Goal: Find specific page/section: Find specific page/section

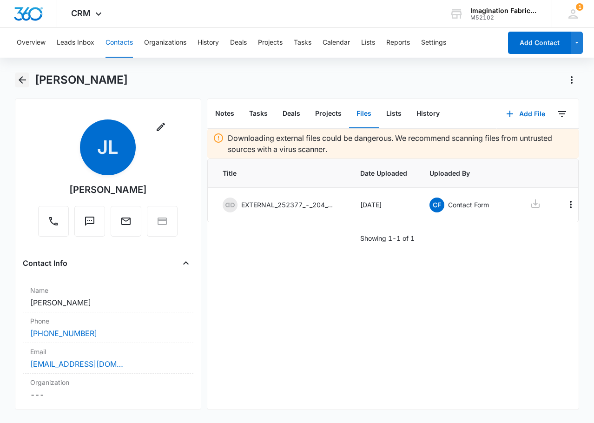
click at [22, 79] on icon "Back" at bounding box center [22, 79] width 11 height 11
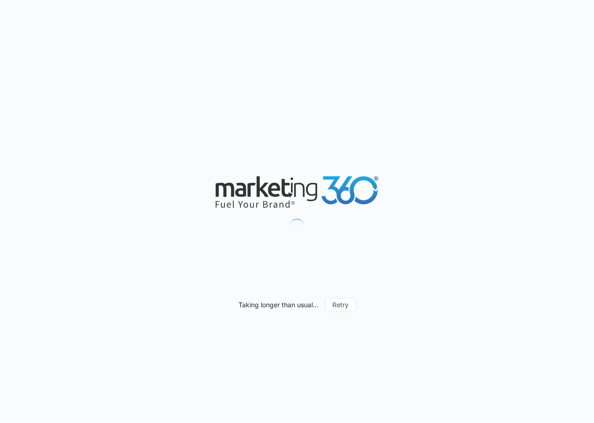
scroll to position [4562, 0]
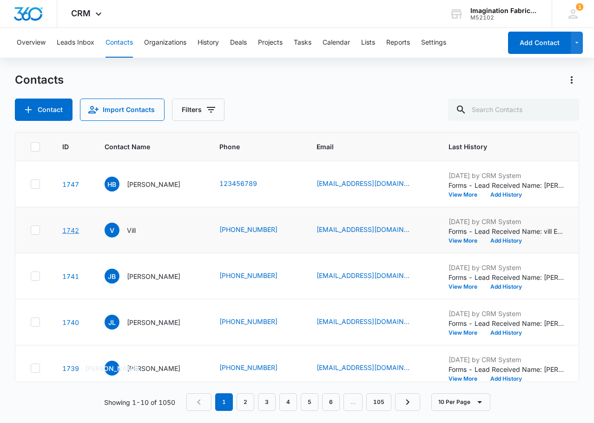
click at [75, 231] on link "1742" at bounding box center [70, 230] width 17 height 8
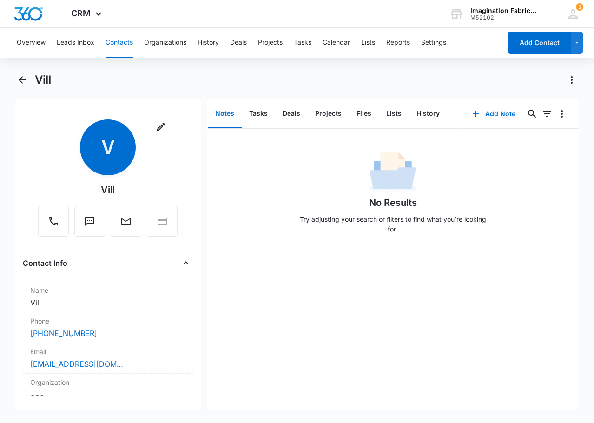
scroll to position [62, 0]
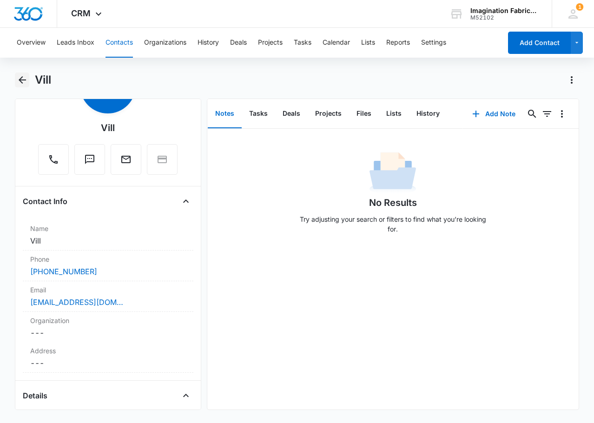
click at [25, 83] on icon "Back" at bounding box center [22, 79] width 11 height 11
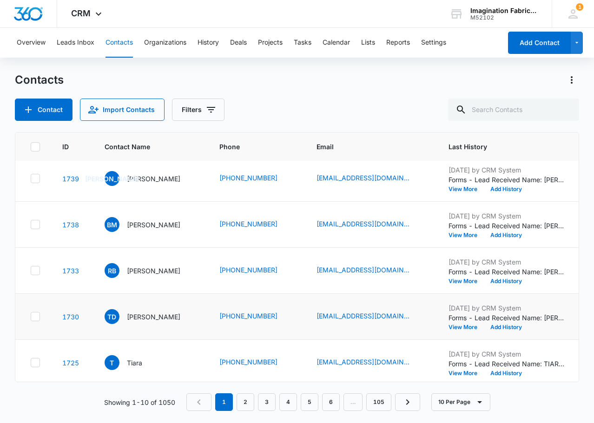
scroll to position [256, 0]
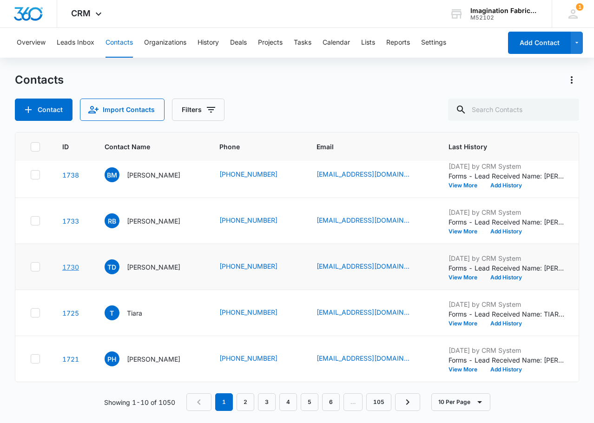
click at [70, 263] on link "1730" at bounding box center [70, 267] width 17 height 8
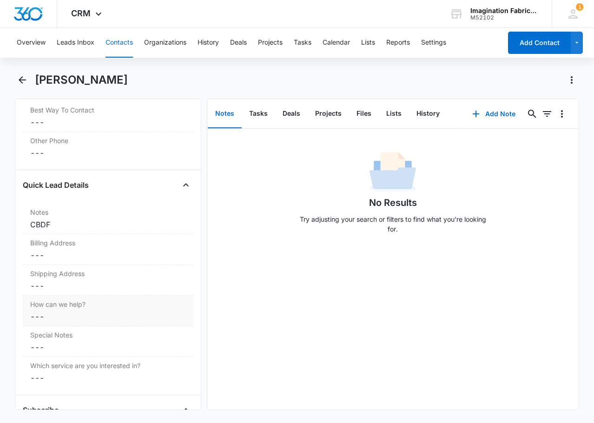
scroll to position [654, 0]
